Goal: Find specific page/section: Find specific page/section

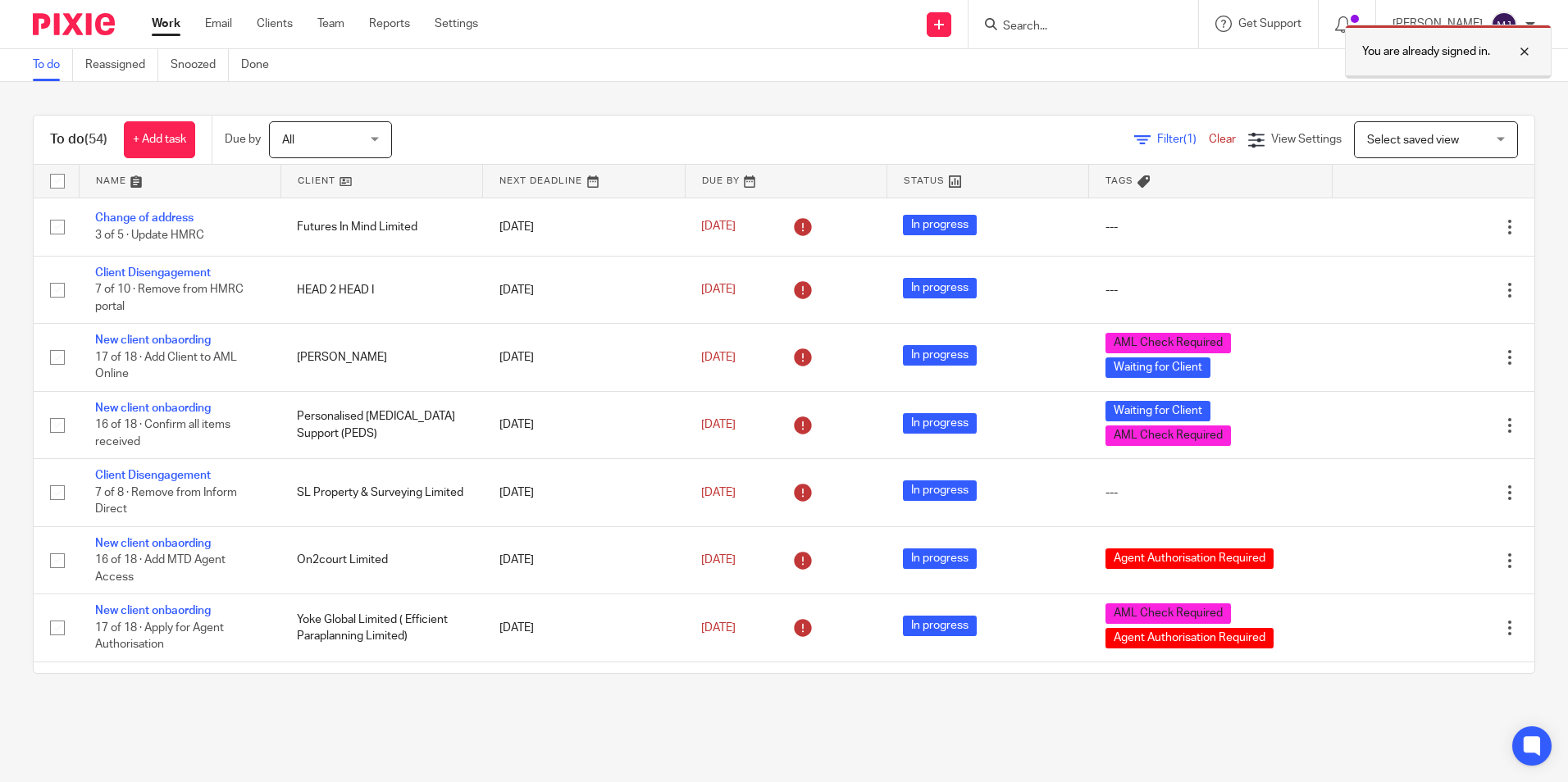
click at [1524, 50] on div at bounding box center [1512, 51] width 44 height 20
click at [1144, 22] on input "Search" at bounding box center [1075, 27] width 148 height 14
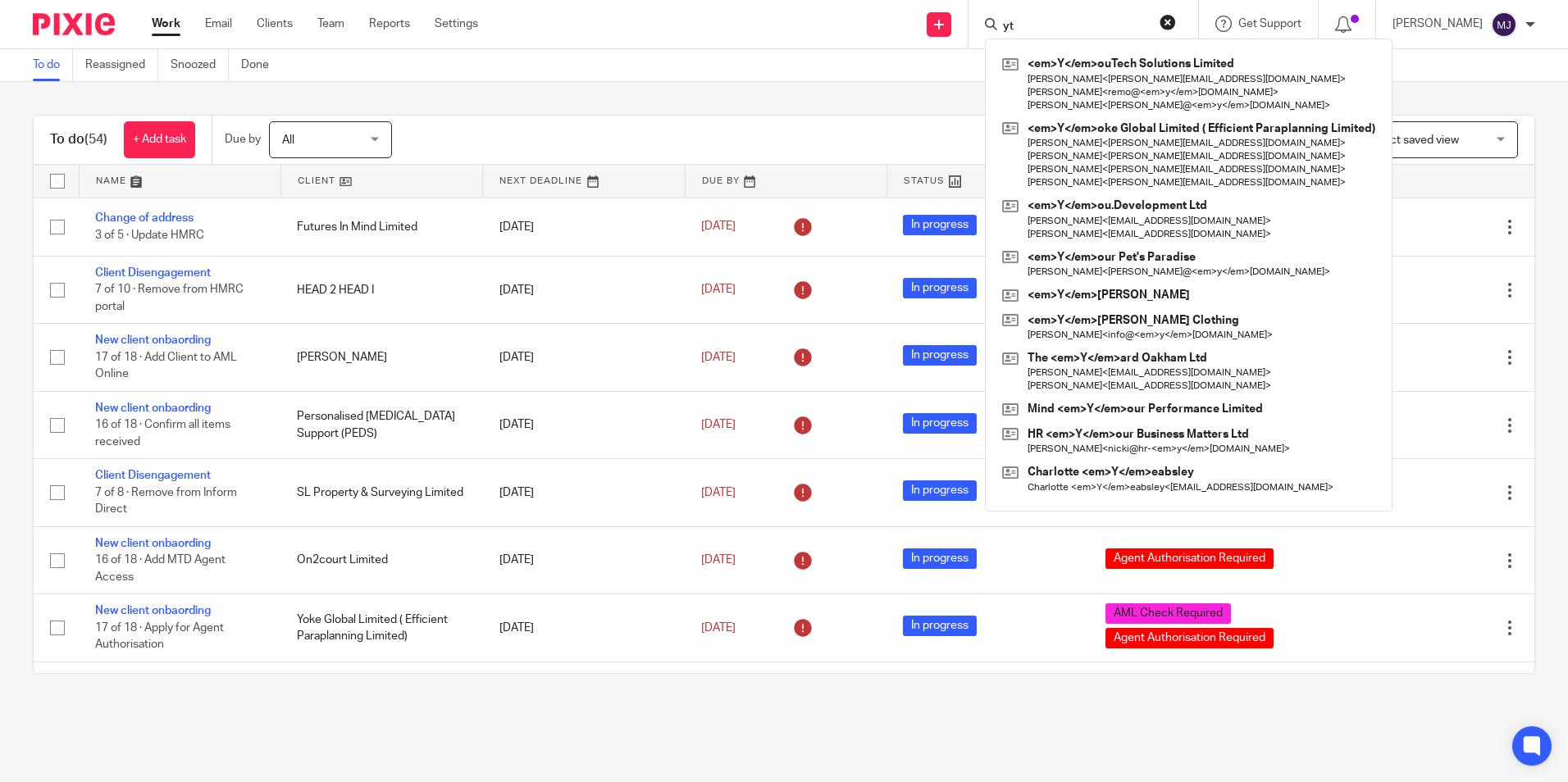
type input "y"
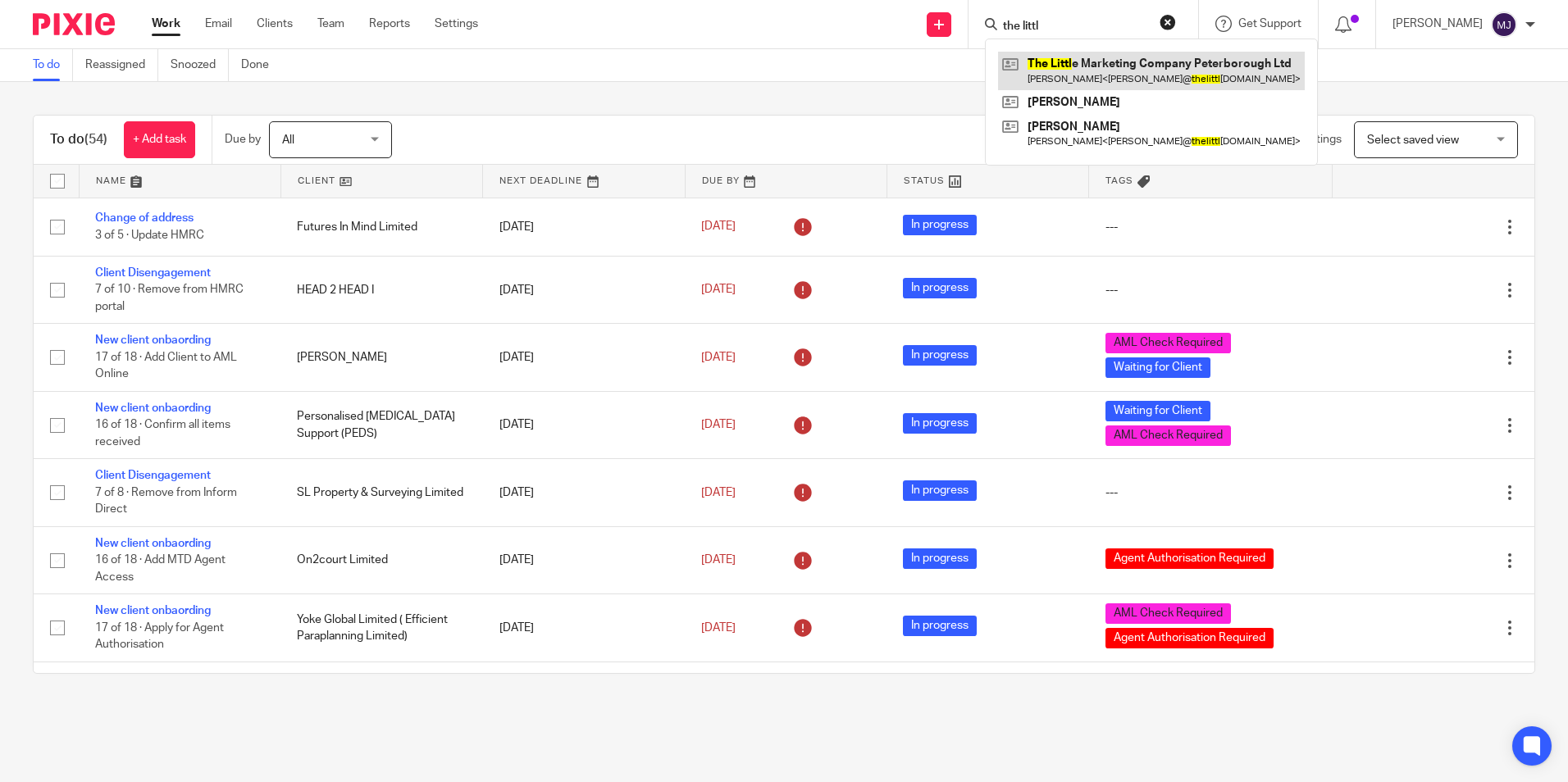
type input "the littl"
click at [1165, 78] on link at bounding box center [1152, 71] width 307 height 38
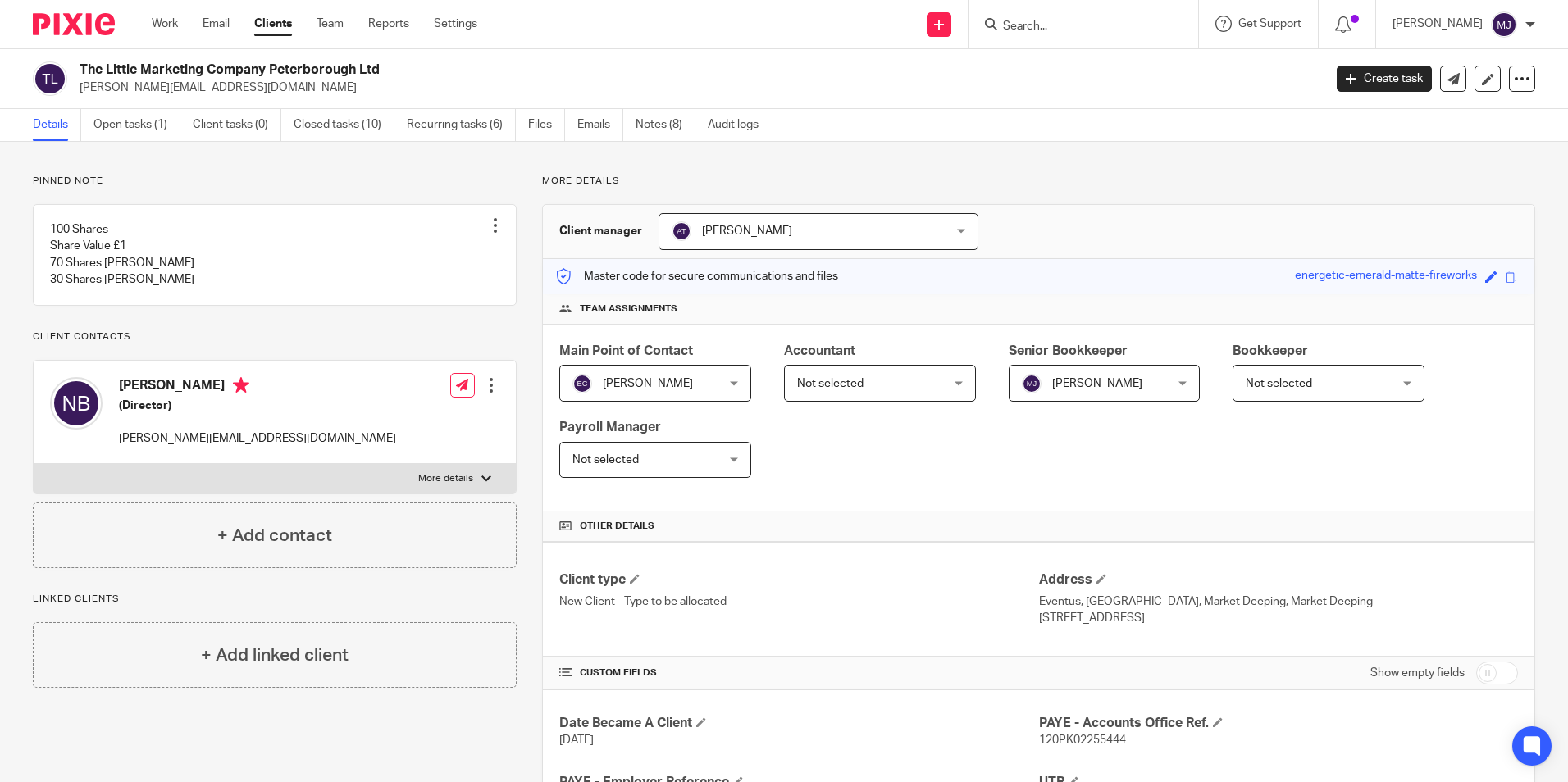
click at [1068, 29] on input "Search" at bounding box center [1075, 27] width 148 height 14
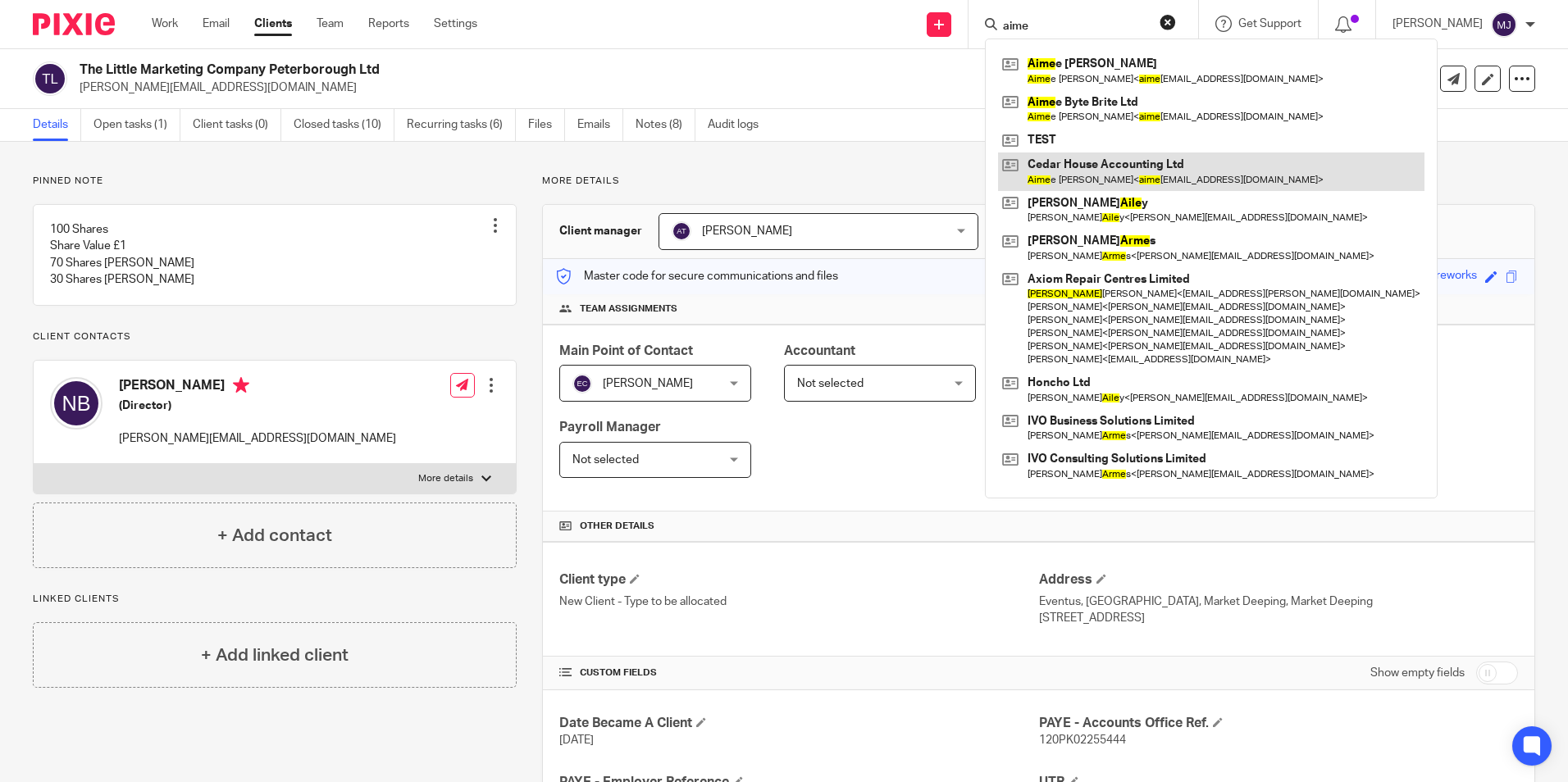
type input "aime"
click at [1157, 185] on link at bounding box center [1211, 172] width 426 height 38
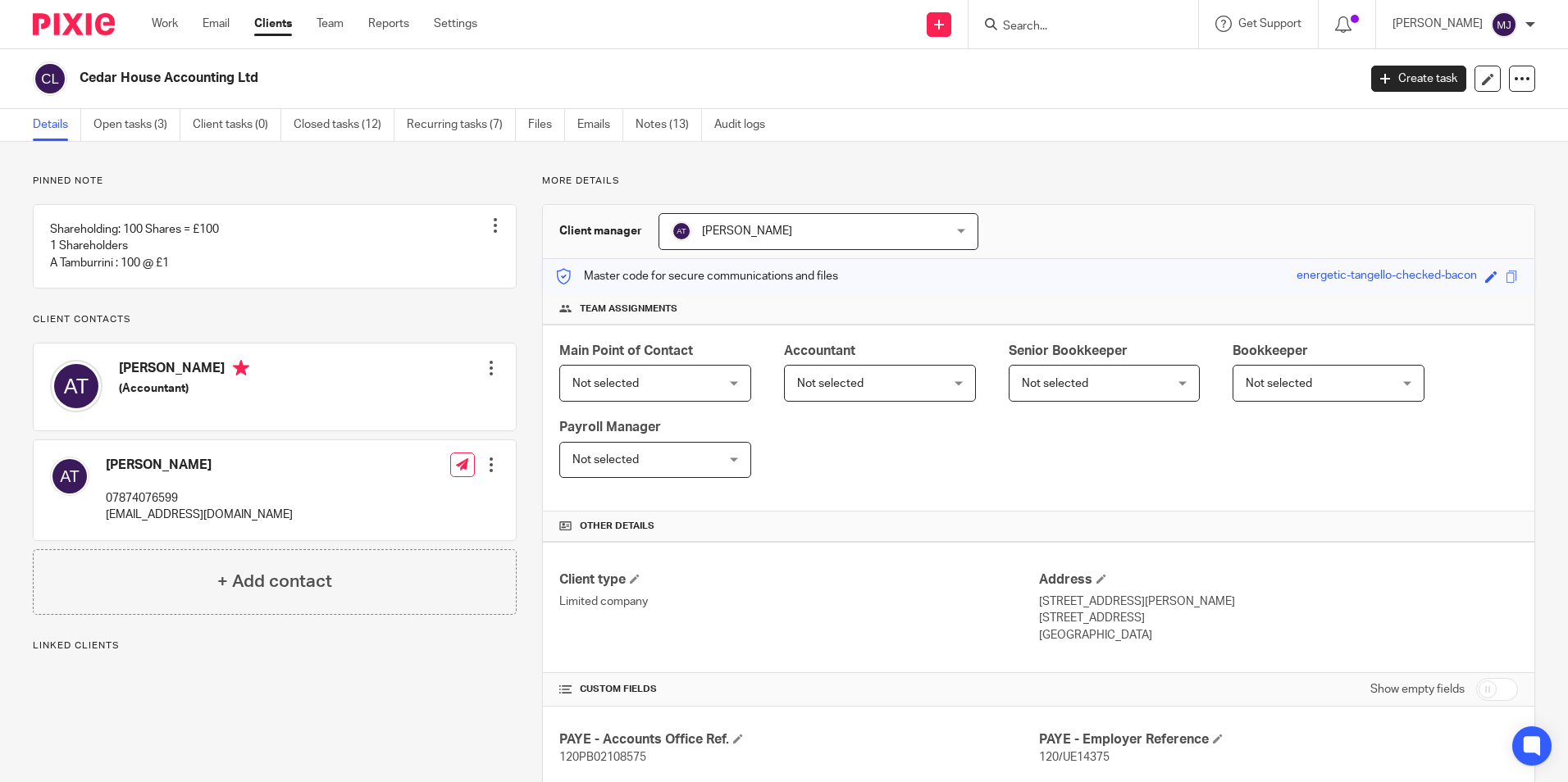
click at [671, 106] on div "Cedar House Accounting Ltd Create task Update from Companies House Export data …" at bounding box center [784, 79] width 1568 height 60
click at [671, 114] on link "Notes (13)" at bounding box center [669, 125] width 67 height 32
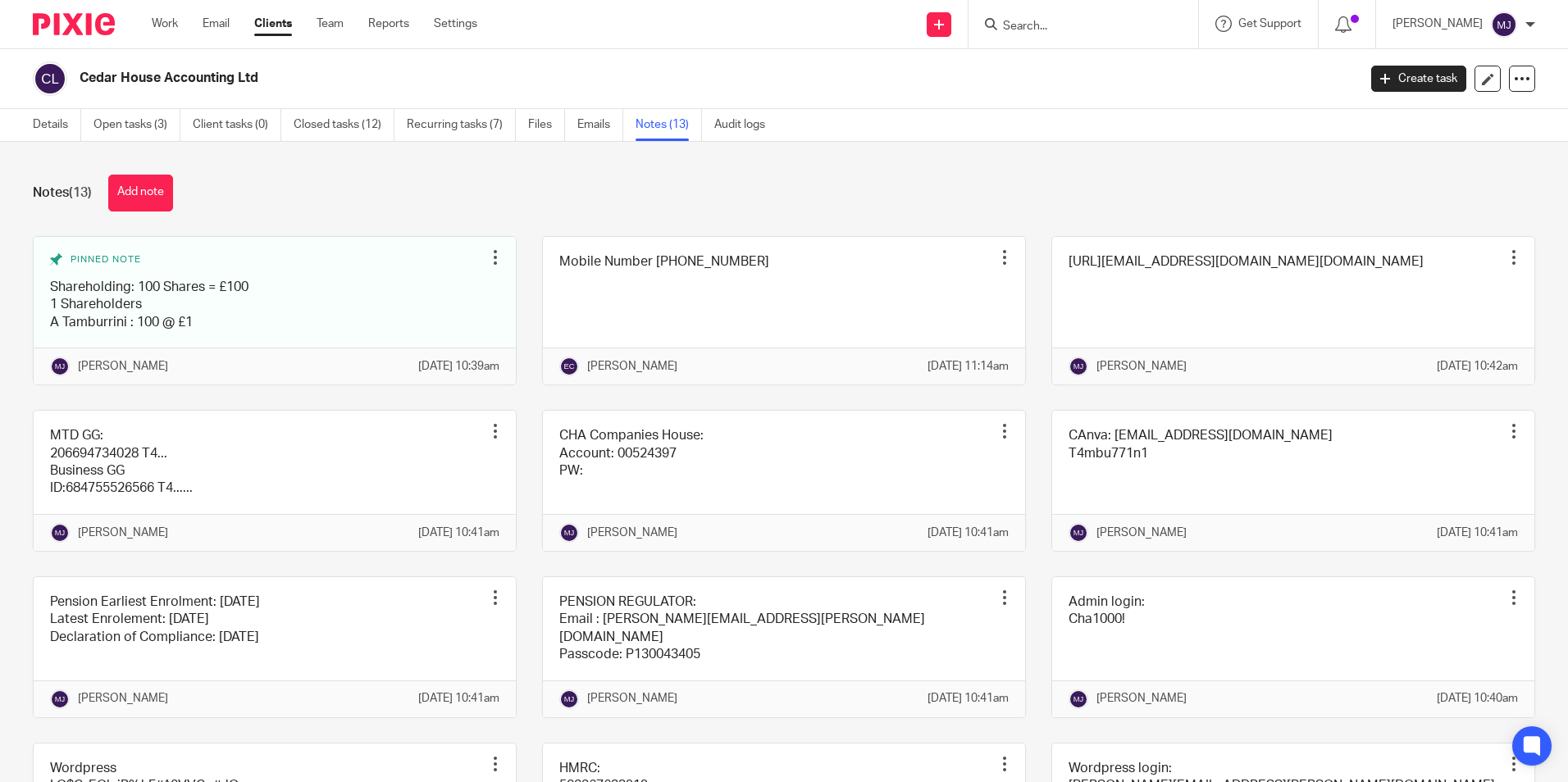
click at [1026, 31] on input "Search" at bounding box center [1075, 27] width 148 height 14
type input "avon"
click at [1101, 51] on div "Avon Harpley Avon Harpley < avon 1@mac.com > Yvon ne Sutton" at bounding box center [1124, 83] width 279 height 90
click at [1098, 64] on link at bounding box center [1124, 71] width 253 height 38
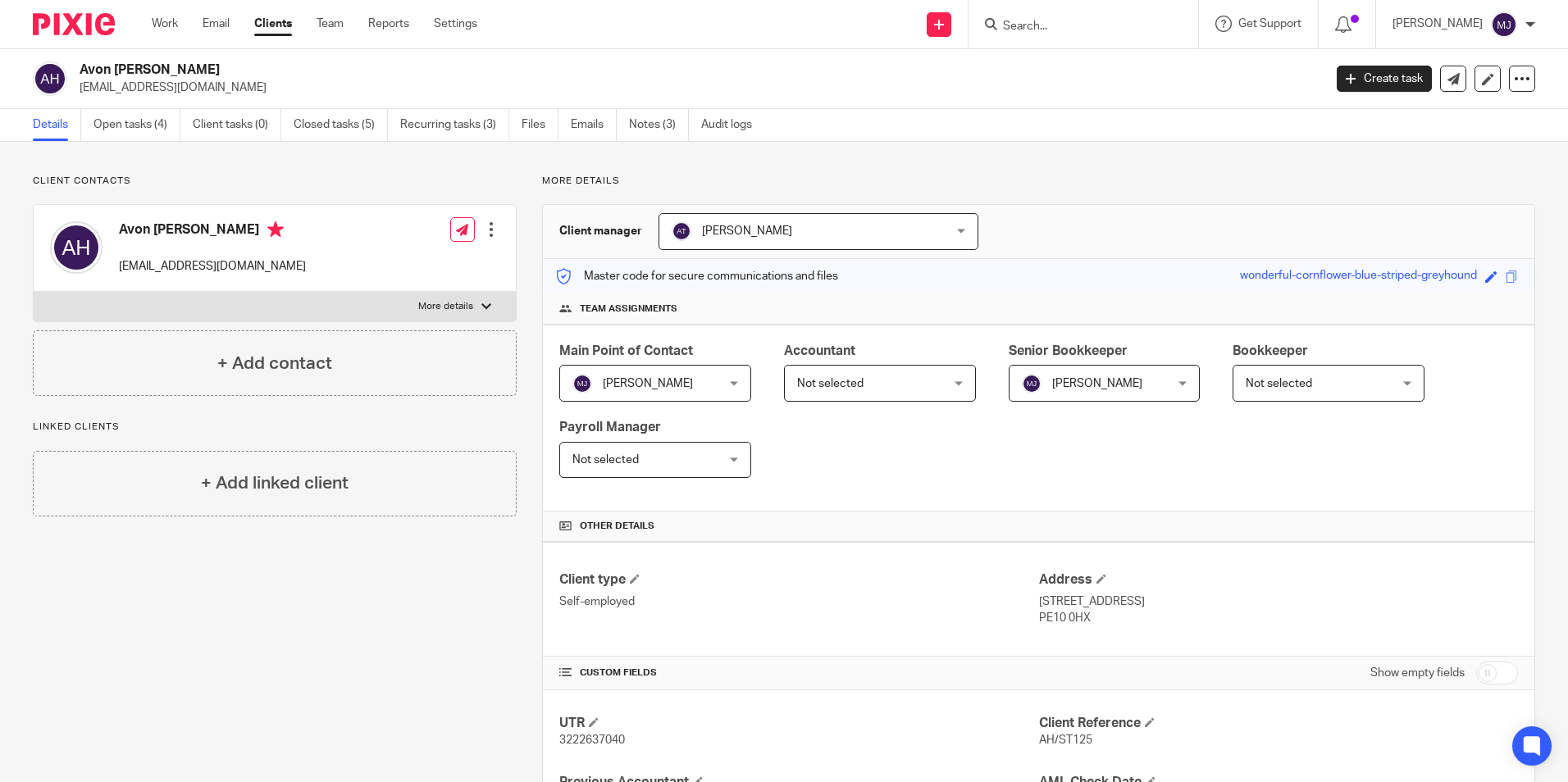
click at [91, 27] on img at bounding box center [73, 24] width 82 height 22
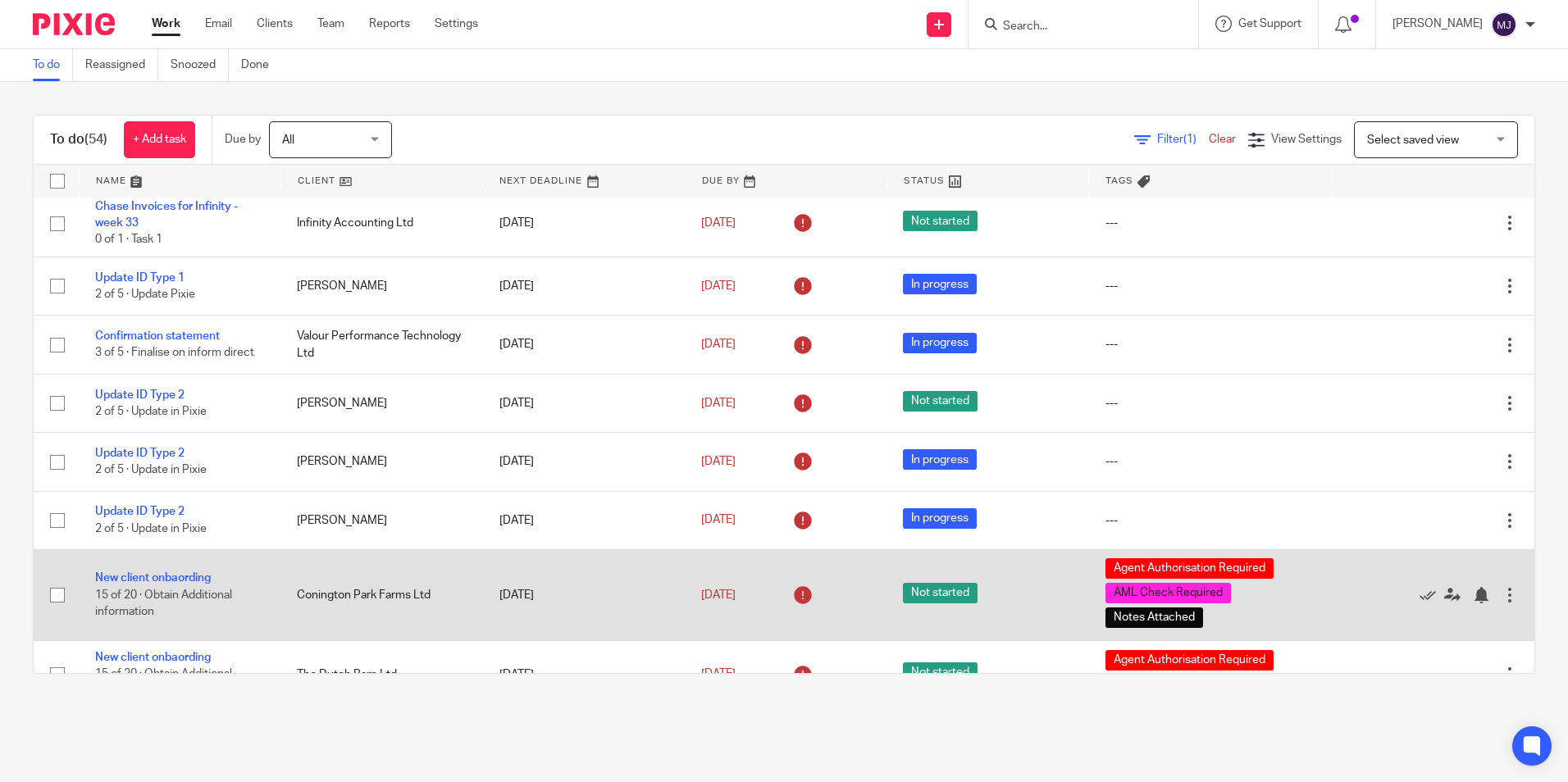
scroll to position [1640, 0]
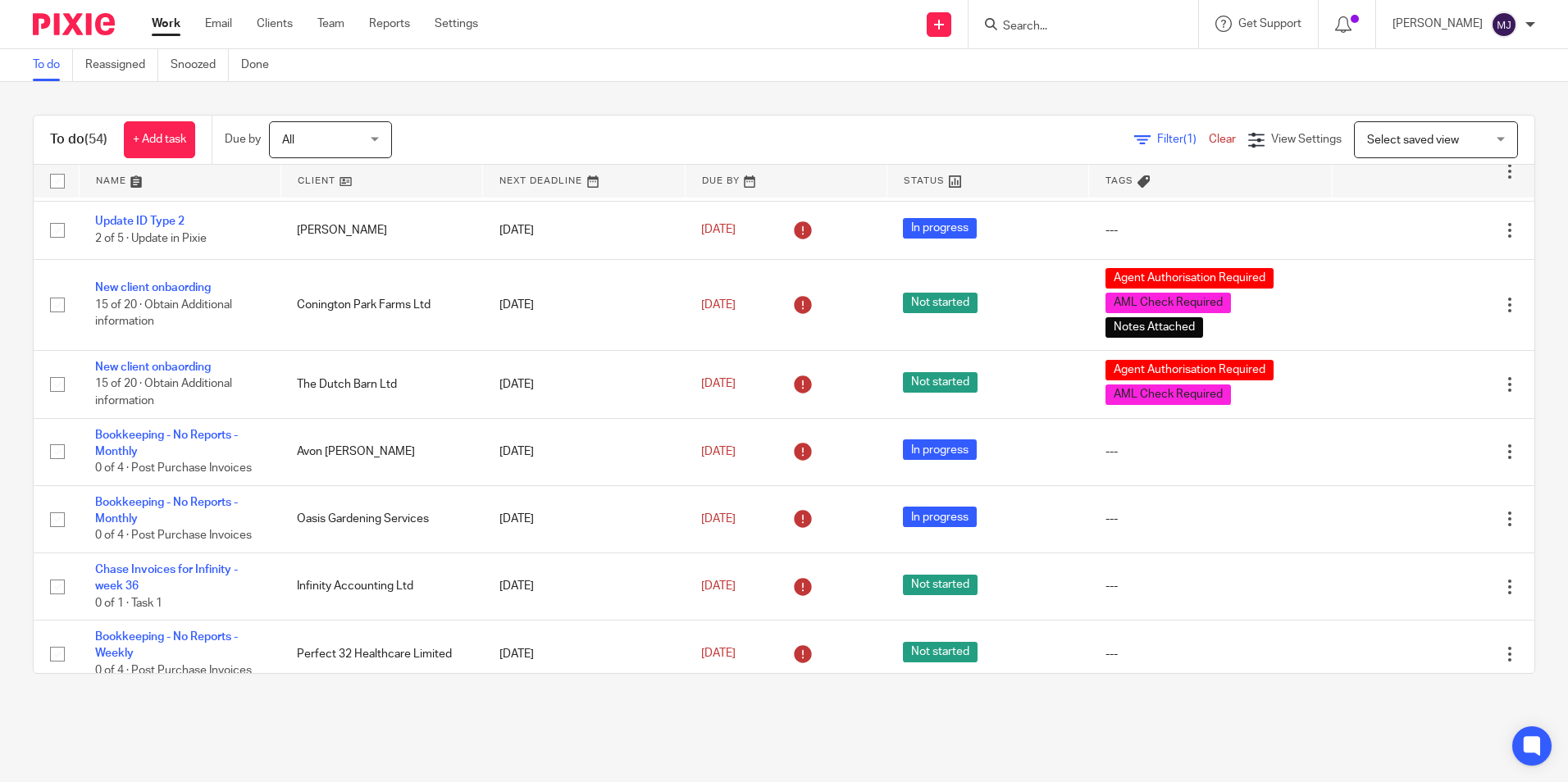
click at [316, 183] on link at bounding box center [382, 181] width 201 height 32
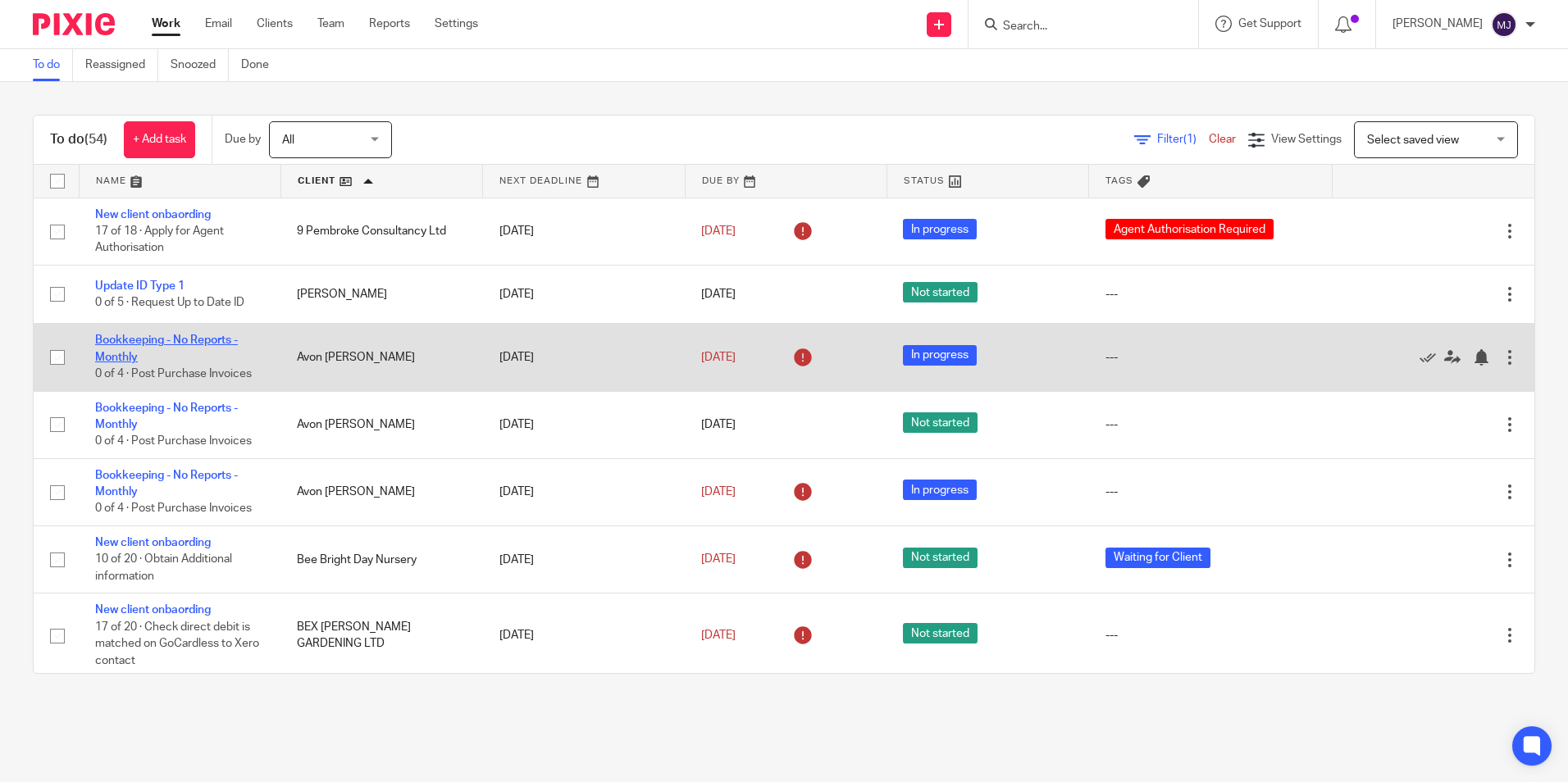
click at [144, 344] on link "Bookkeeping - No Reports - Monthly" at bounding box center [167, 348] width 143 height 28
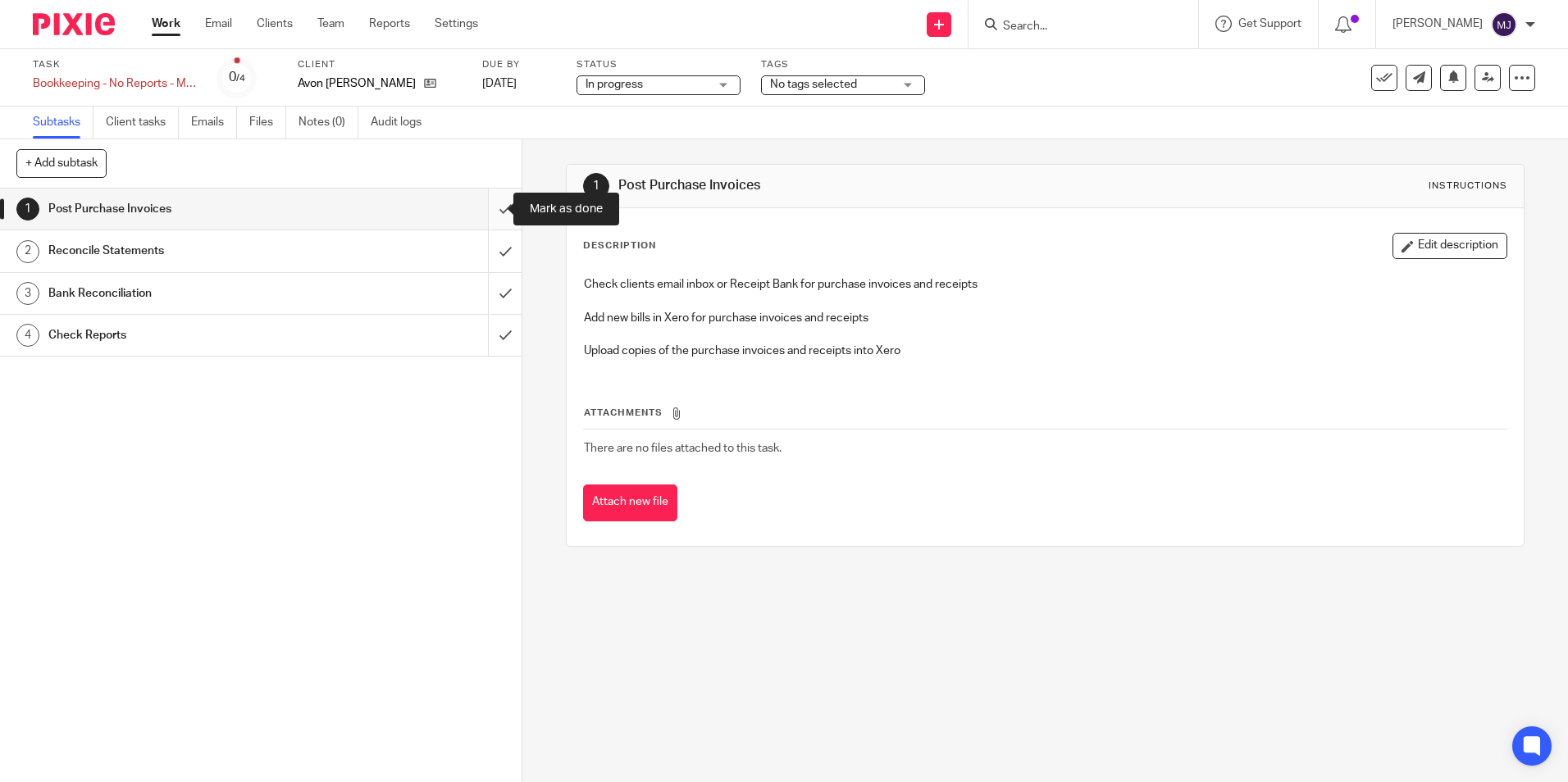
click at [477, 215] on input "submit" at bounding box center [260, 209] width 522 height 41
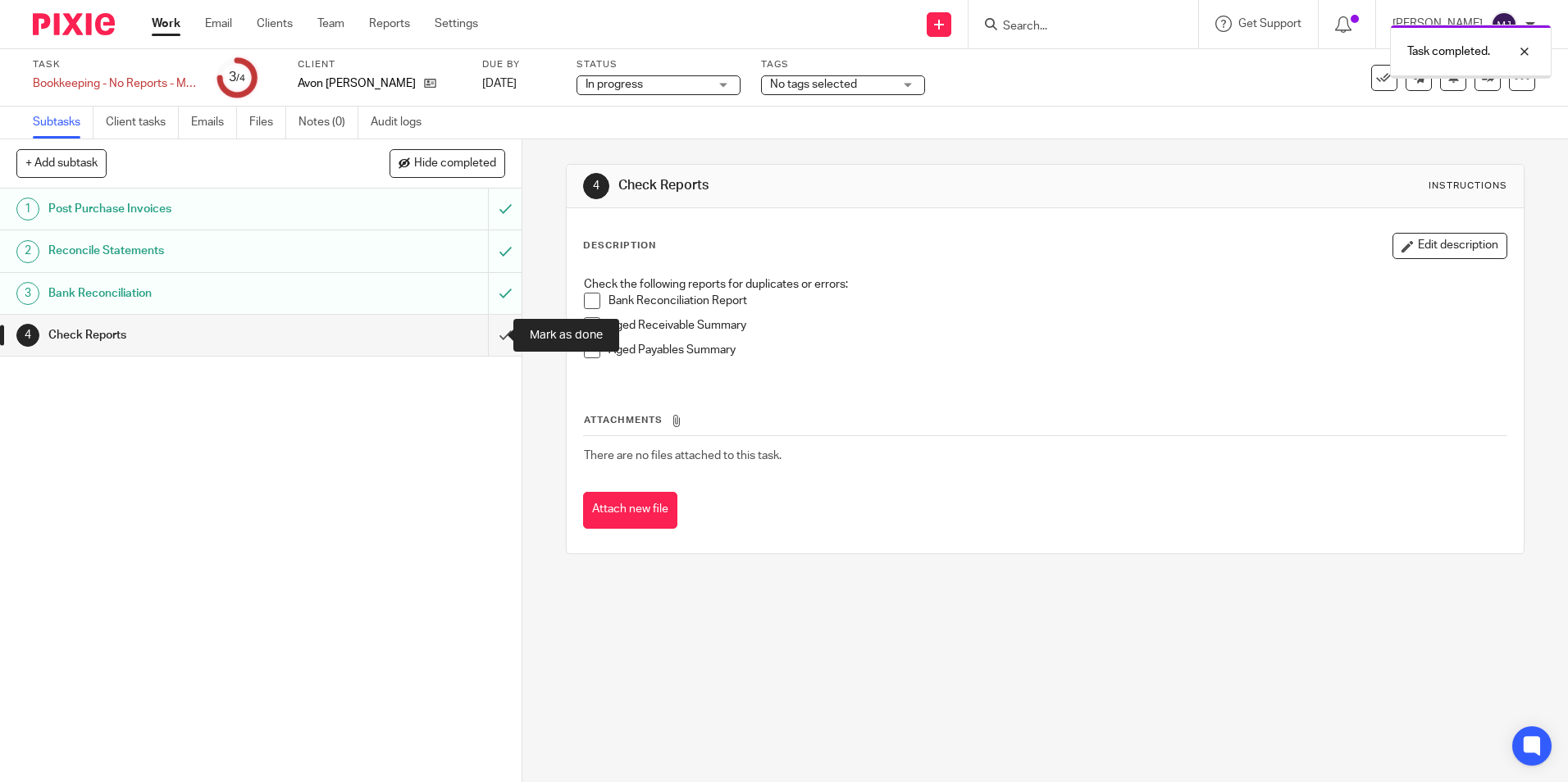
click at [493, 333] on input "submit" at bounding box center [260, 335] width 522 height 41
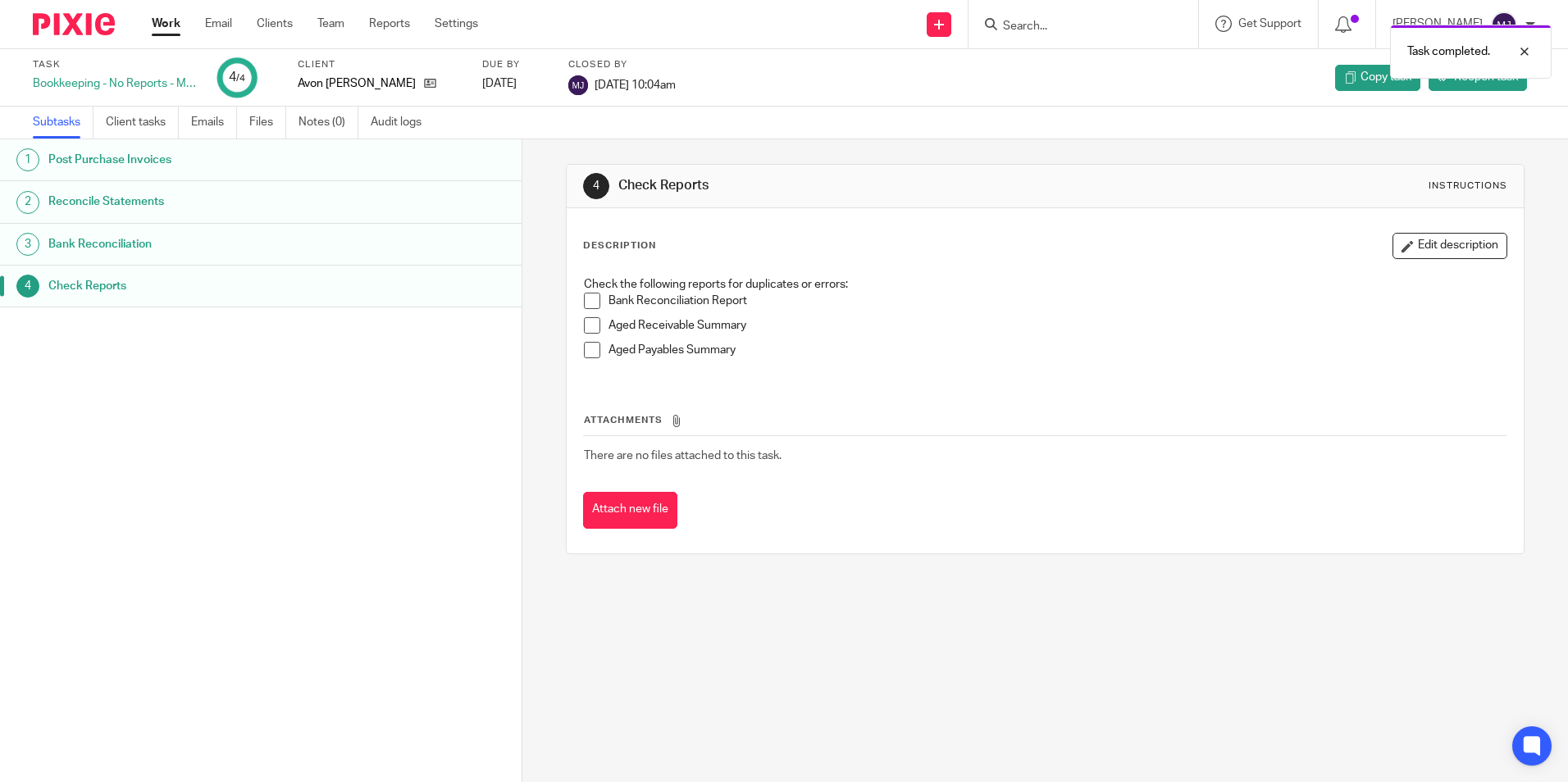
click at [77, 22] on img at bounding box center [73, 24] width 82 height 22
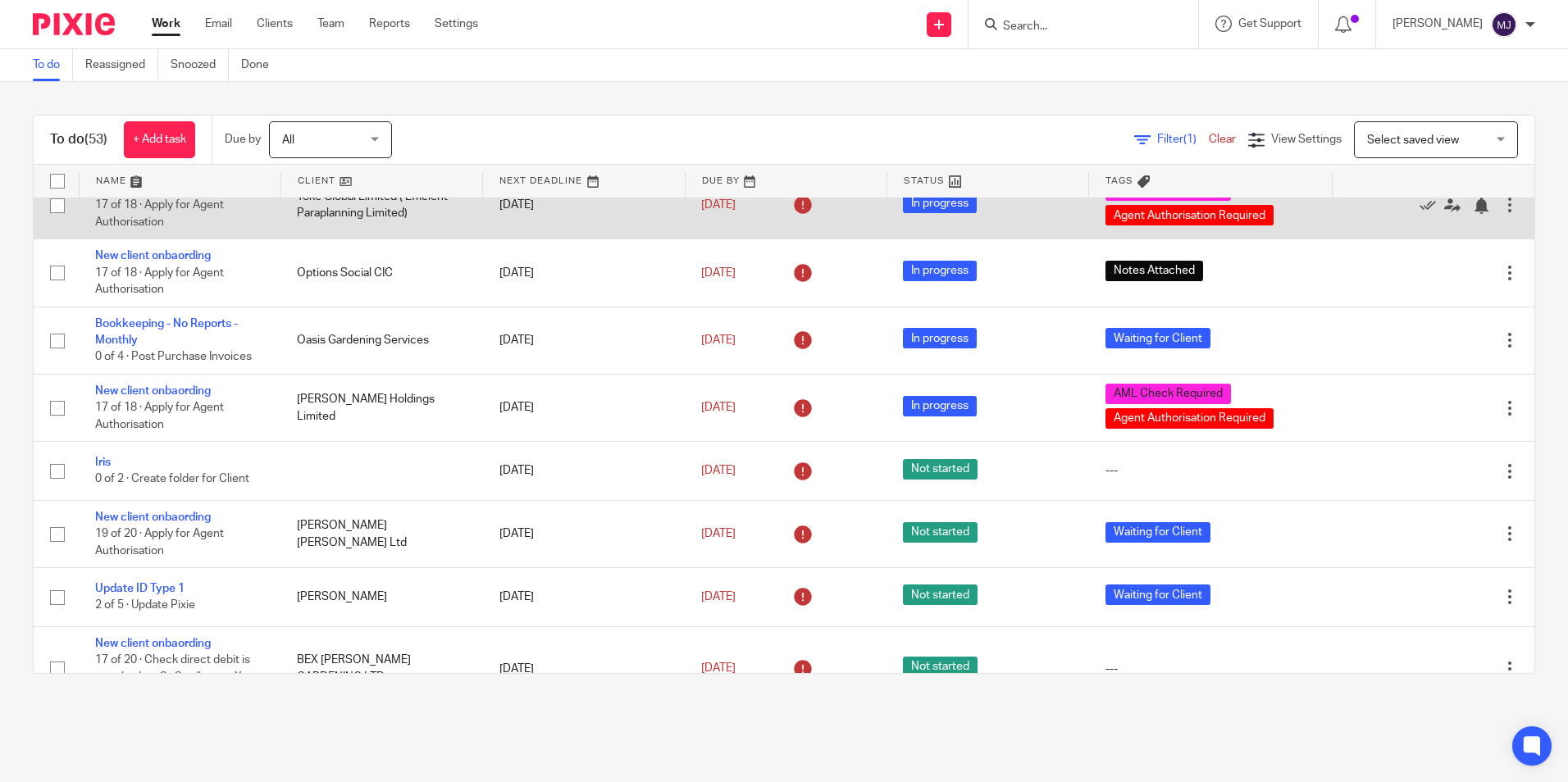
scroll to position [492, 0]
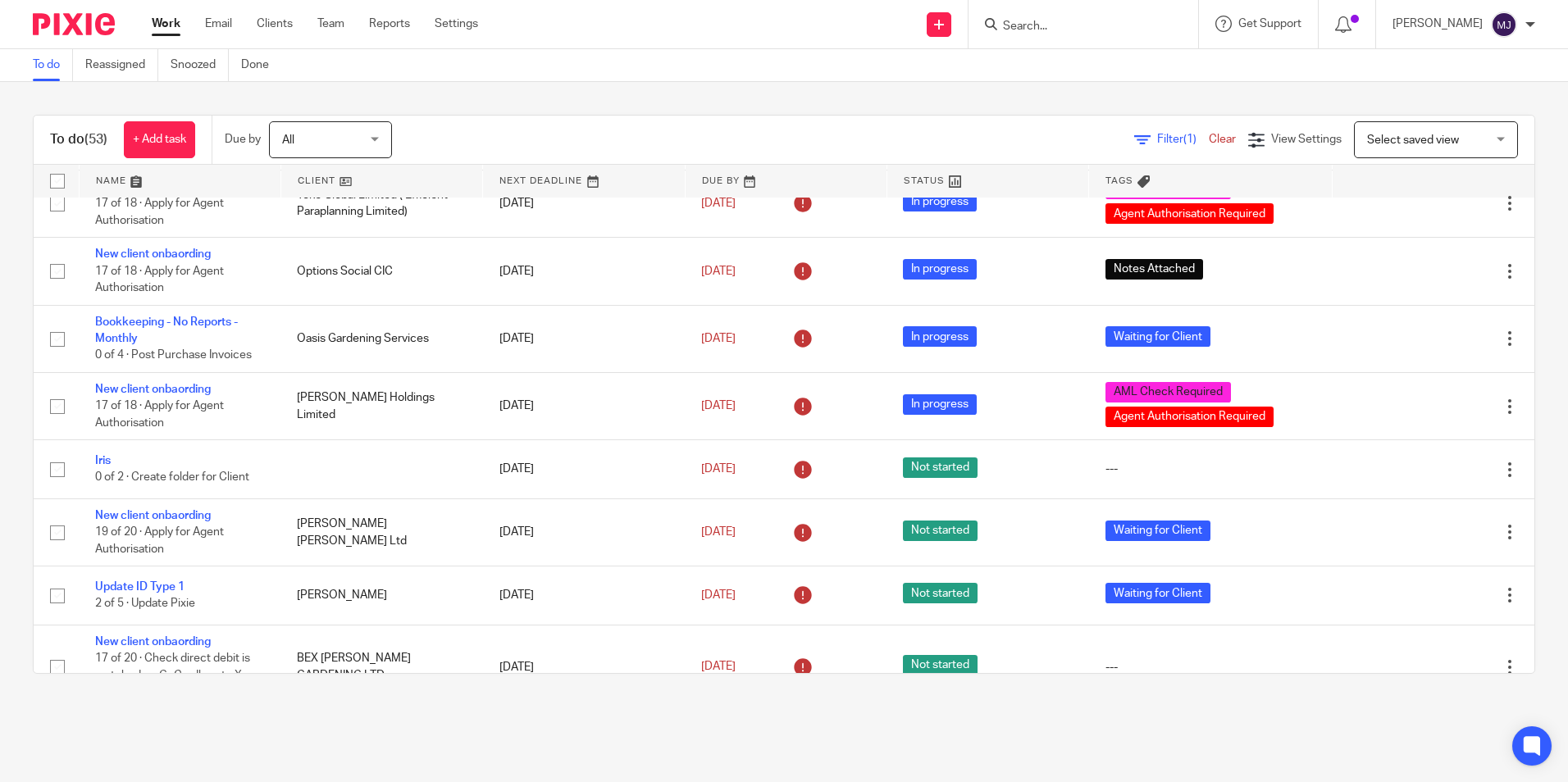
click at [321, 180] on link at bounding box center [382, 181] width 201 height 32
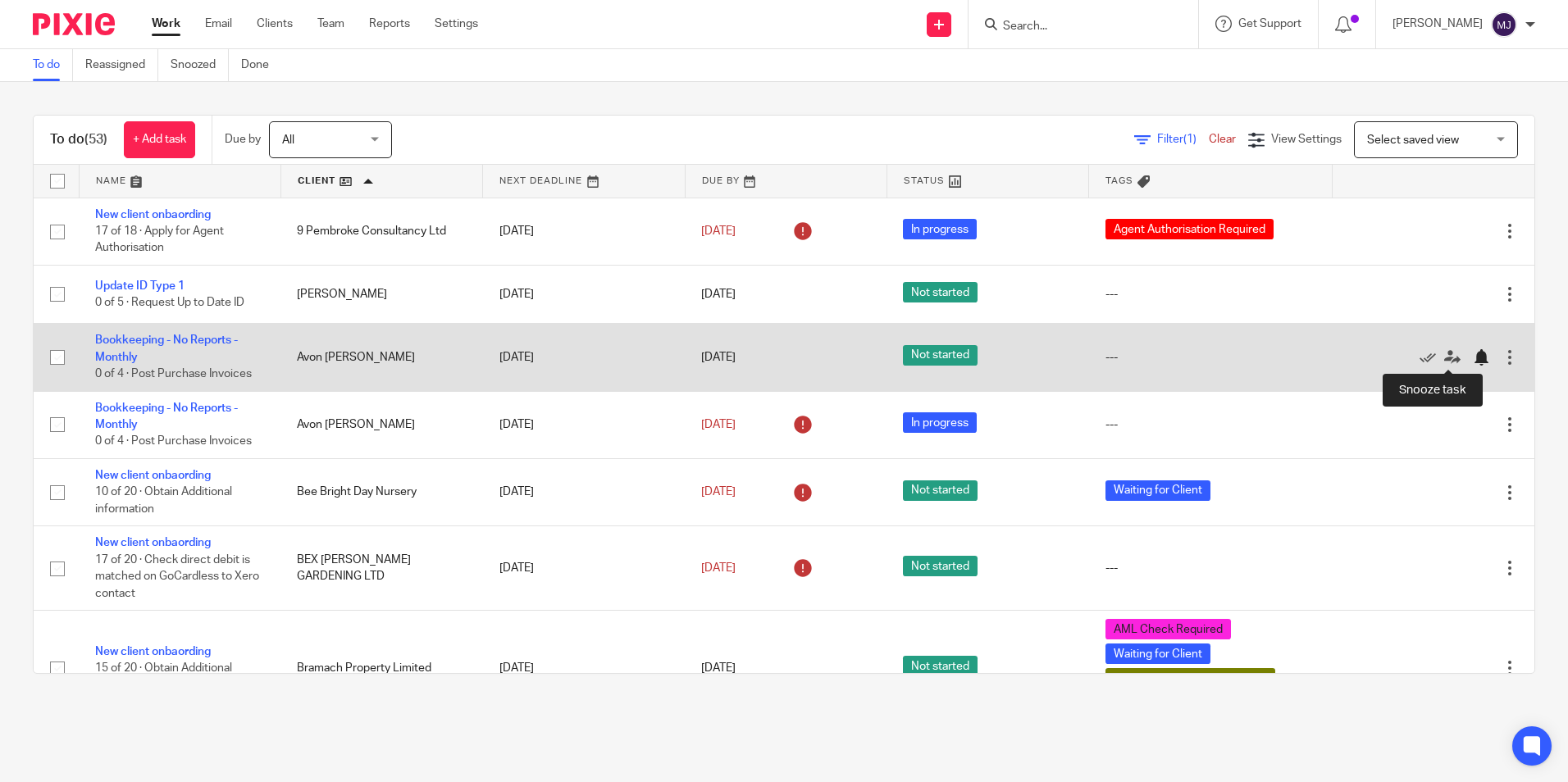
click at [1473, 357] on div at bounding box center [1480, 357] width 16 height 16
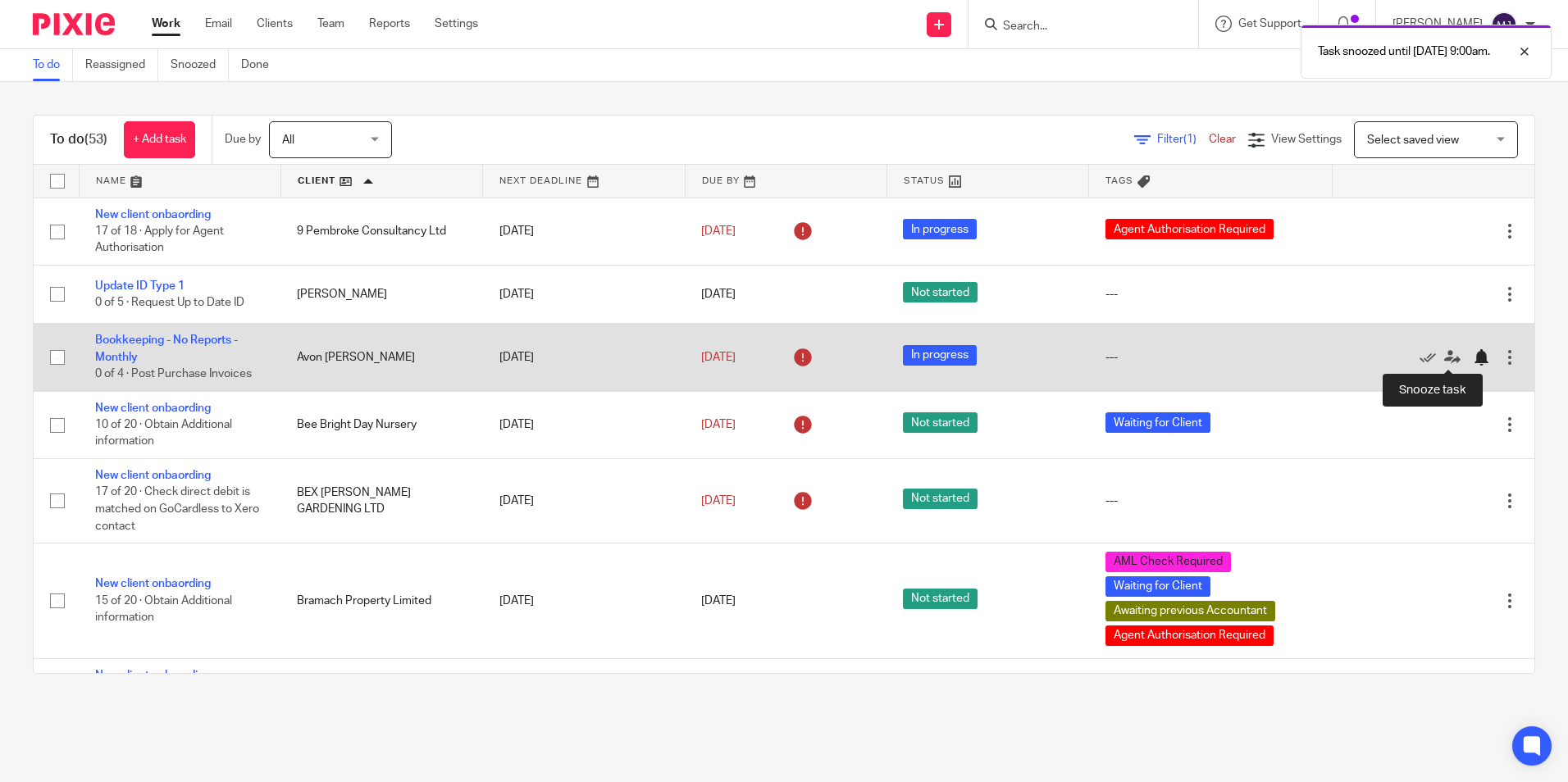
click at [1473, 359] on div at bounding box center [1480, 357] width 16 height 16
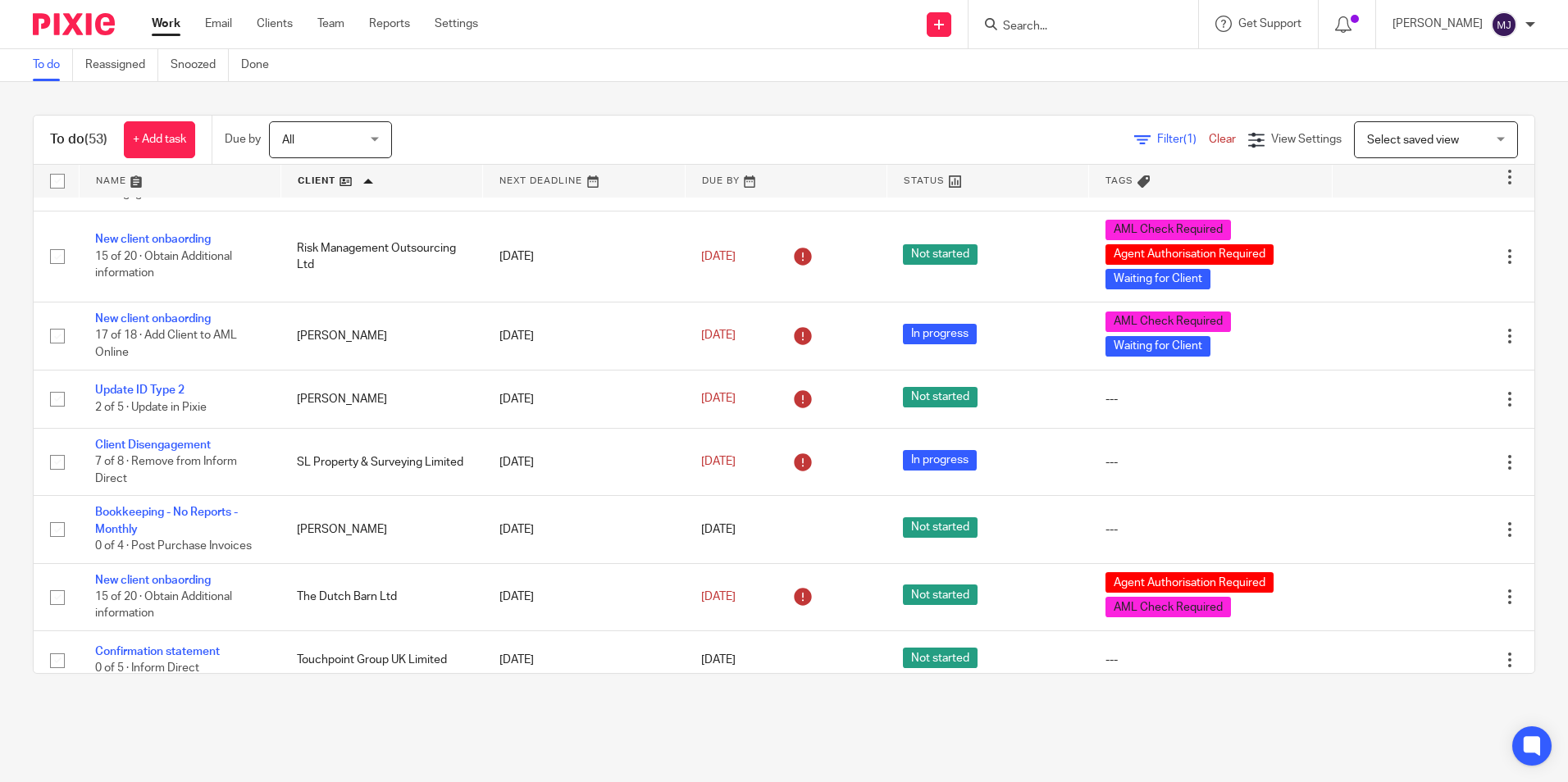
scroll to position [2542, 0]
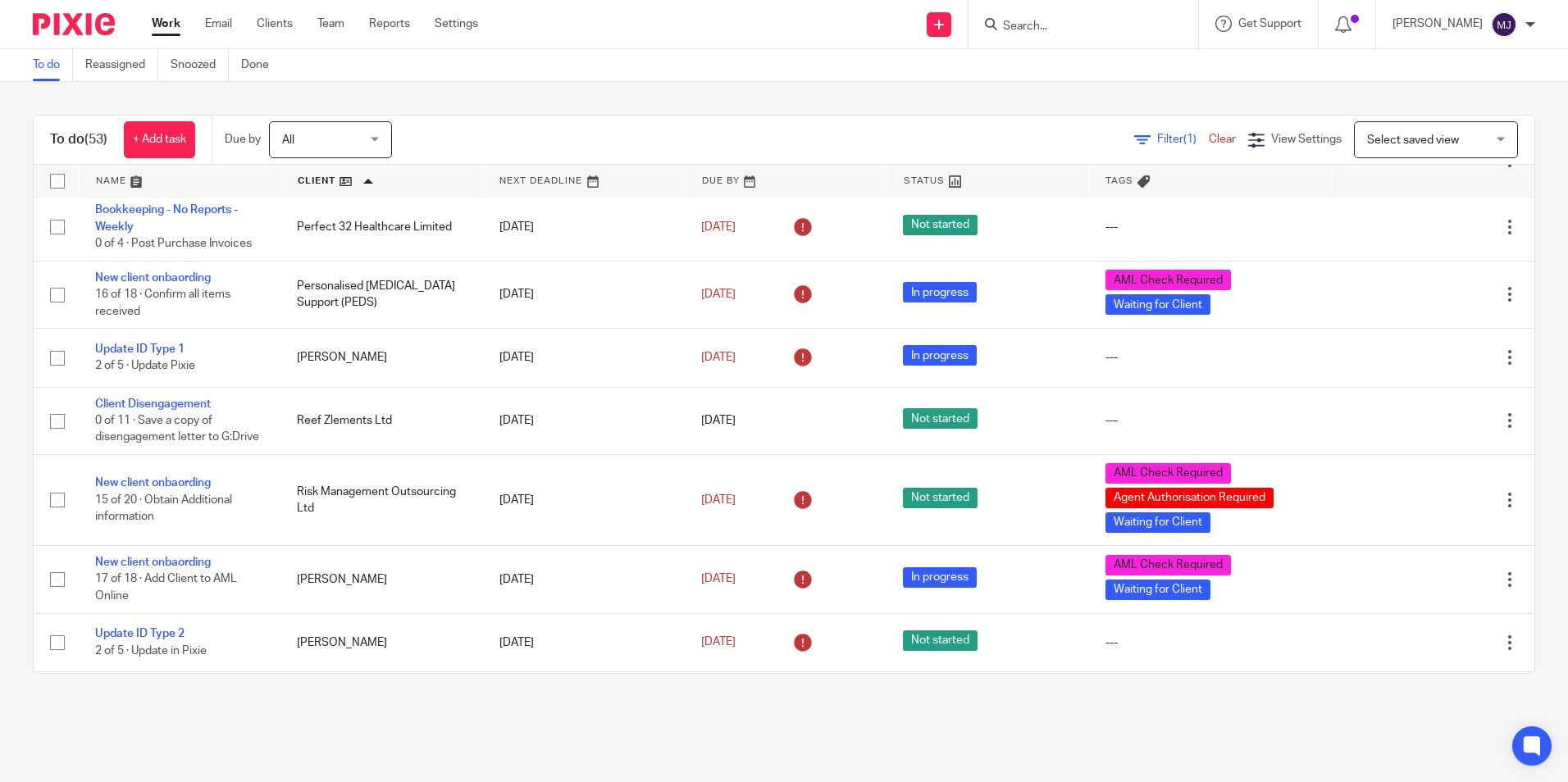
click at [1077, 22] on input "Search" at bounding box center [1075, 27] width 148 height 14
type input "oas"
click at [1090, 66] on link at bounding box center [1137, 71] width 278 height 38
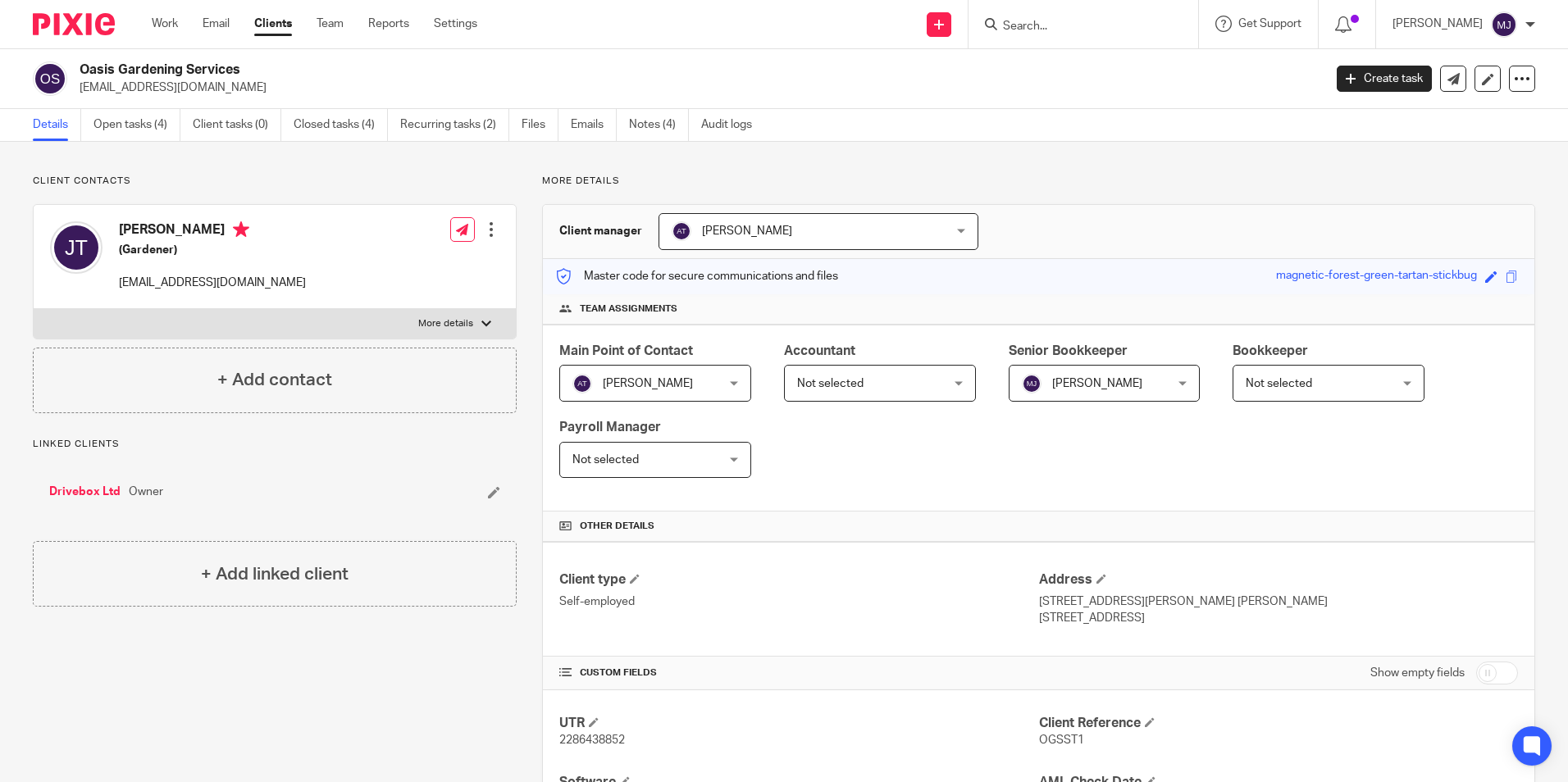
click at [56, 21] on img at bounding box center [73, 24] width 82 height 22
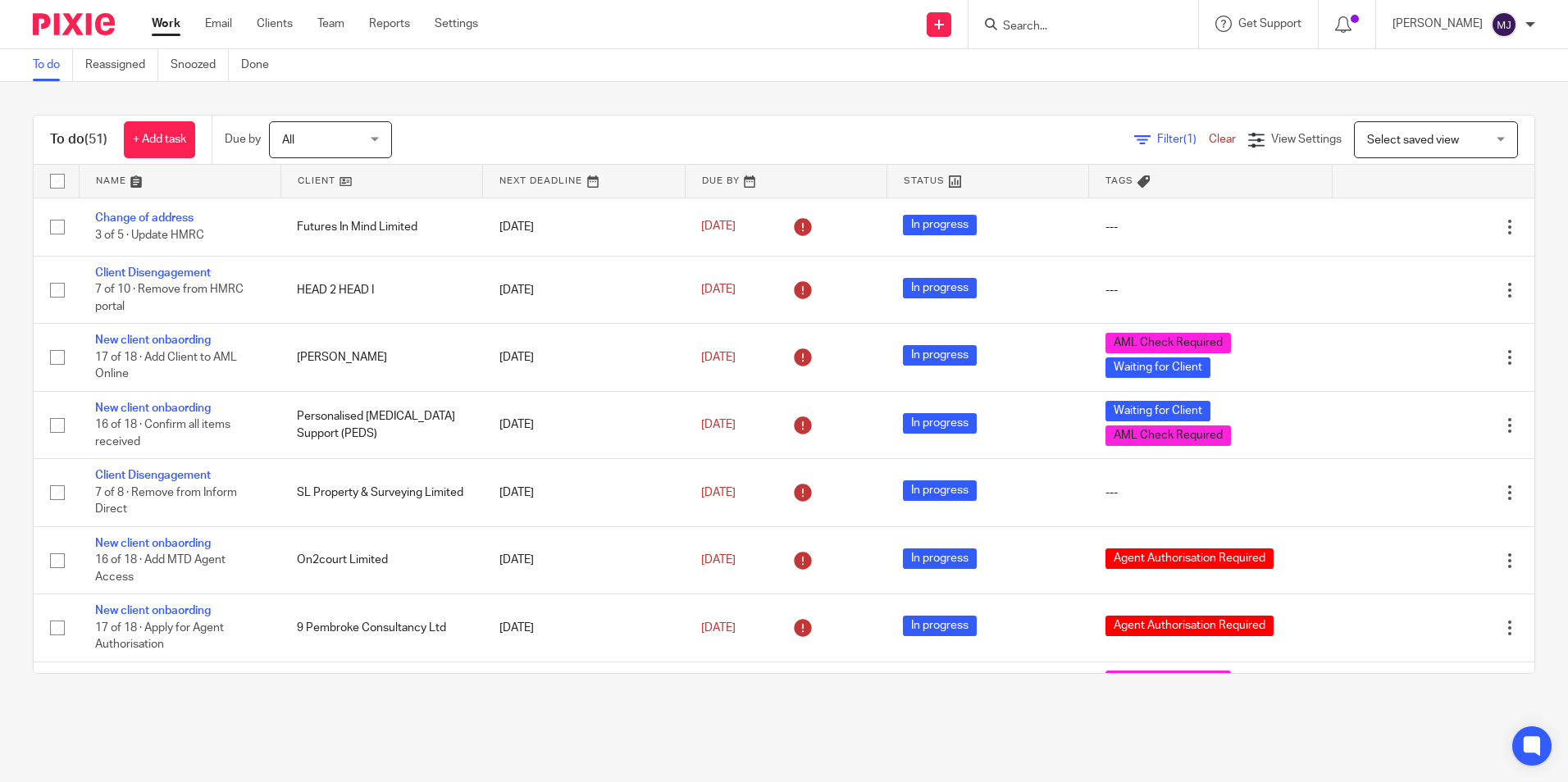
click at [1102, 16] on form at bounding box center [1088, 24] width 175 height 20
click at [1046, 27] on input "Search" at bounding box center [1075, 27] width 148 height 14
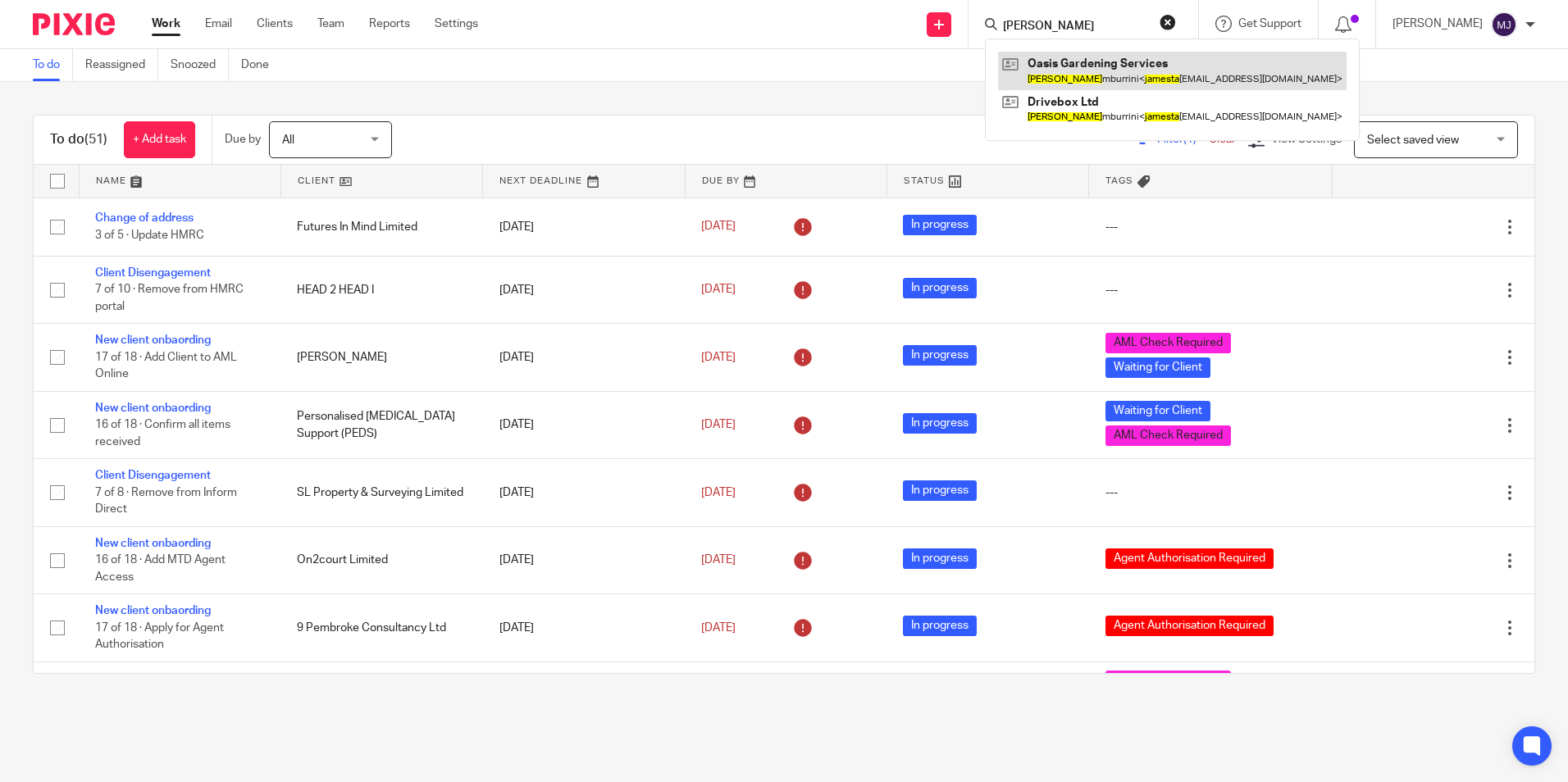
type input "[PERSON_NAME]"
click at [1145, 57] on link at bounding box center [1172, 71] width 348 height 38
